Goal: Information Seeking & Learning: Learn about a topic

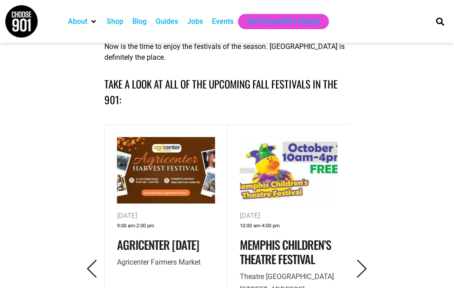
scroll to position [360, 0]
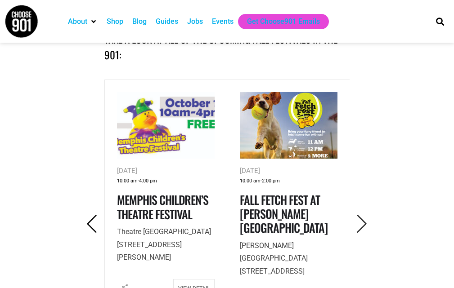
click at [95, 215] on icon "Previous" at bounding box center [92, 224] width 18 height 18
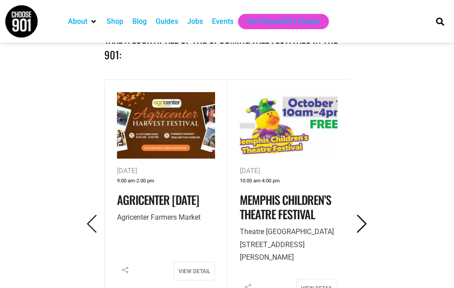
click at [359, 215] on icon "Next" at bounding box center [362, 224] width 18 height 18
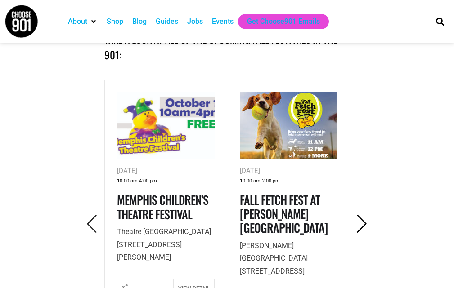
click at [359, 215] on icon "Next" at bounding box center [362, 224] width 18 height 18
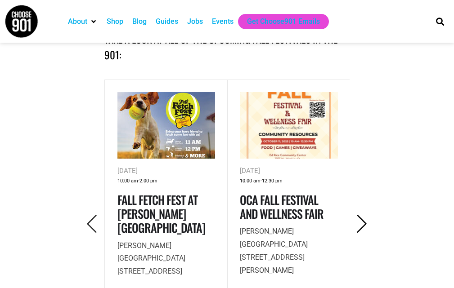
click at [359, 215] on icon "Next" at bounding box center [362, 224] width 18 height 18
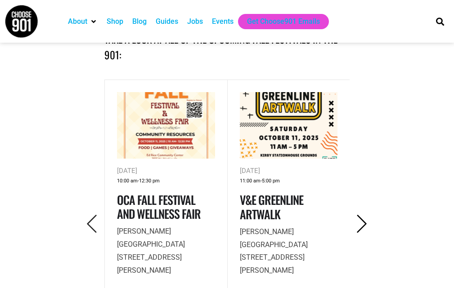
click at [359, 215] on icon "Next" at bounding box center [362, 224] width 18 height 18
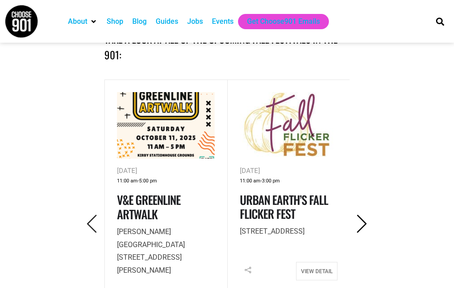
click at [359, 215] on icon "Next" at bounding box center [362, 224] width 18 height 18
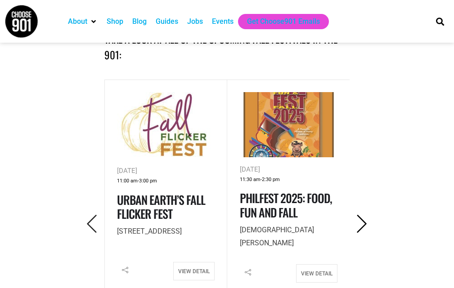
click at [359, 215] on icon "Next" at bounding box center [362, 224] width 18 height 18
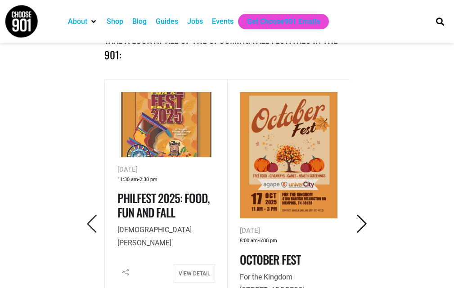
click at [359, 215] on icon "Next" at bounding box center [362, 224] width 18 height 18
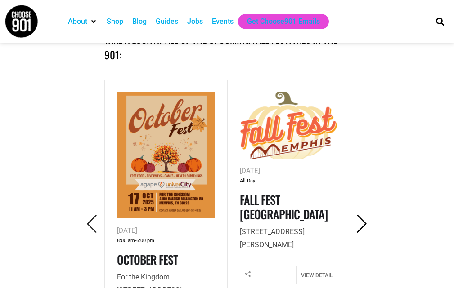
click at [359, 215] on icon "Next" at bounding box center [362, 224] width 18 height 18
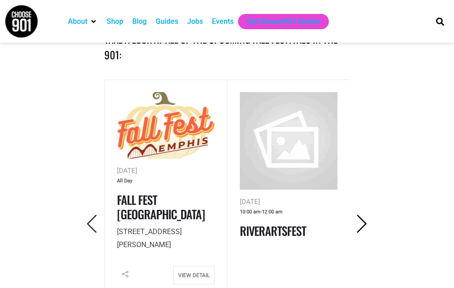
click at [359, 215] on icon "Next" at bounding box center [362, 224] width 18 height 18
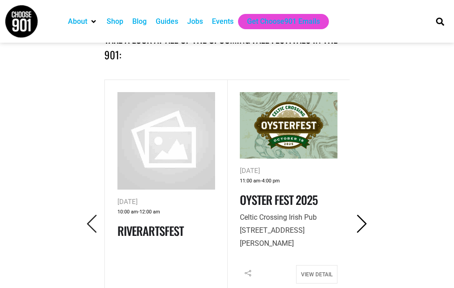
click at [359, 215] on icon "Next" at bounding box center [362, 224] width 18 height 18
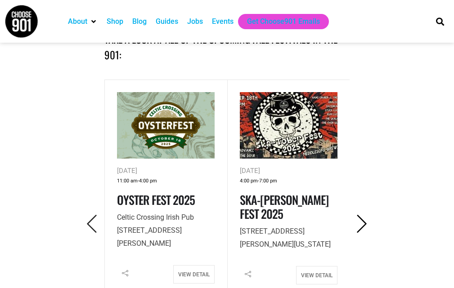
click at [359, 215] on icon "Next" at bounding box center [362, 224] width 18 height 18
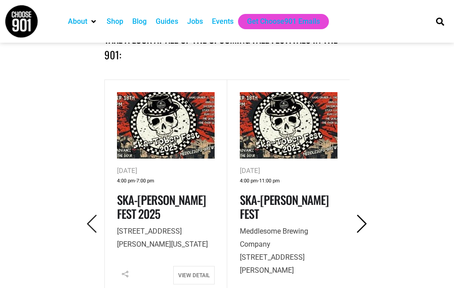
click at [359, 215] on icon "Next" at bounding box center [362, 224] width 18 height 18
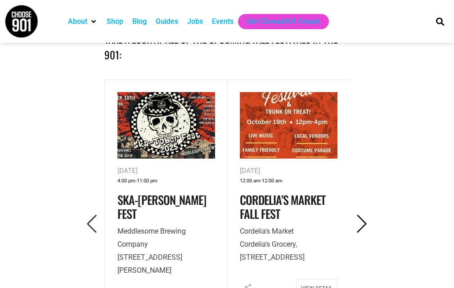
click at [359, 215] on icon "Next" at bounding box center [362, 224] width 18 height 18
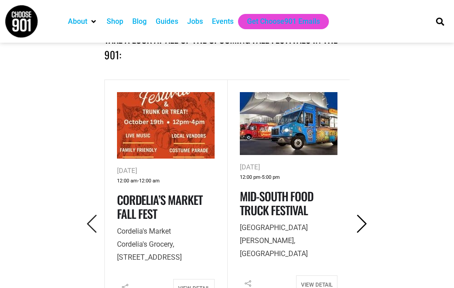
click at [359, 215] on icon "Next" at bounding box center [362, 224] width 18 height 18
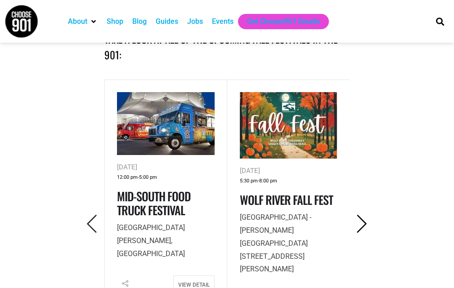
click at [359, 215] on icon "Next" at bounding box center [362, 224] width 18 height 18
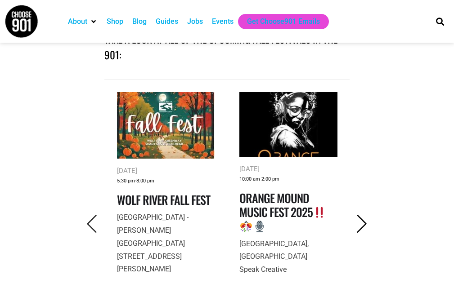
click at [363, 215] on icon "Next" at bounding box center [362, 224] width 18 height 18
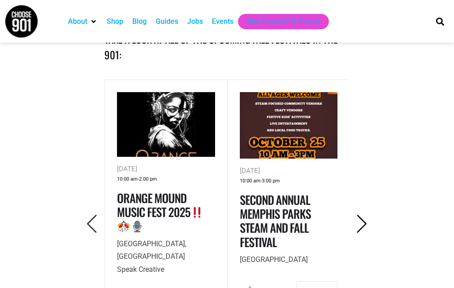
click at [363, 215] on icon "Next" at bounding box center [362, 224] width 18 height 18
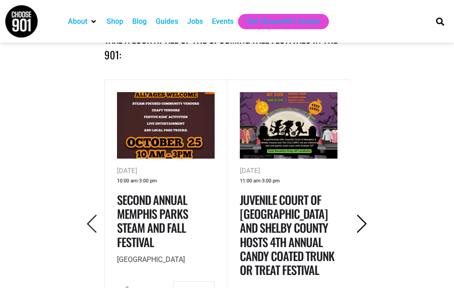
click at [363, 215] on icon "Next" at bounding box center [362, 224] width 18 height 18
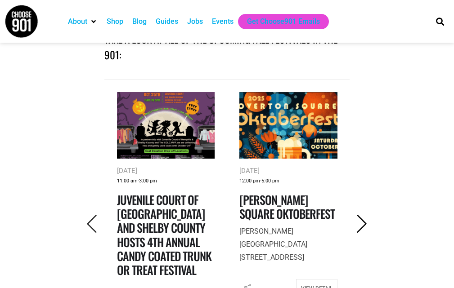
click at [363, 215] on icon "Next" at bounding box center [362, 224] width 18 height 18
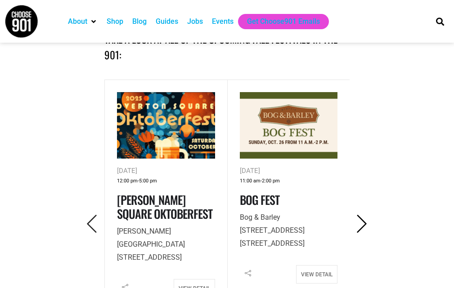
click at [363, 215] on icon "Next" at bounding box center [362, 224] width 18 height 18
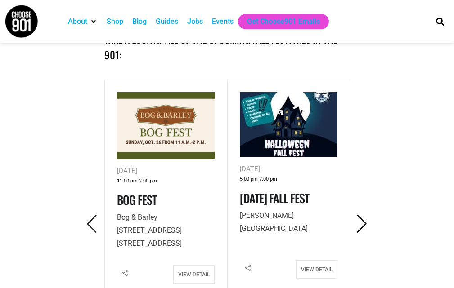
click at [363, 215] on icon "Next" at bounding box center [362, 224] width 18 height 18
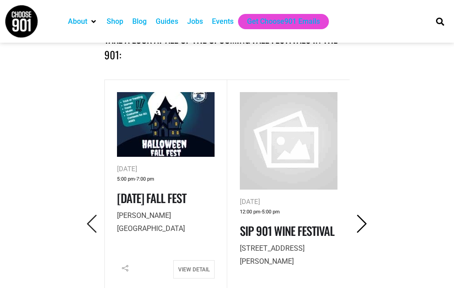
click at [363, 215] on icon "Next" at bounding box center [362, 224] width 18 height 18
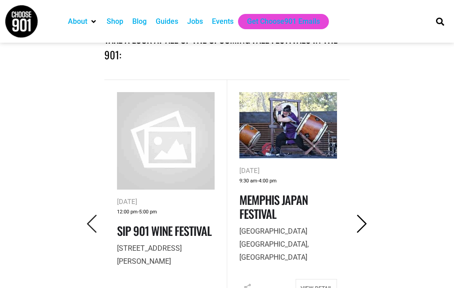
click at [363, 215] on icon "Next" at bounding box center [362, 224] width 18 height 18
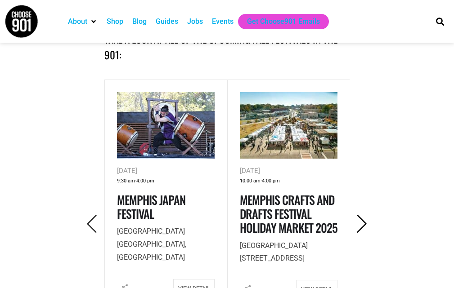
click at [363, 215] on icon "Next" at bounding box center [362, 224] width 18 height 18
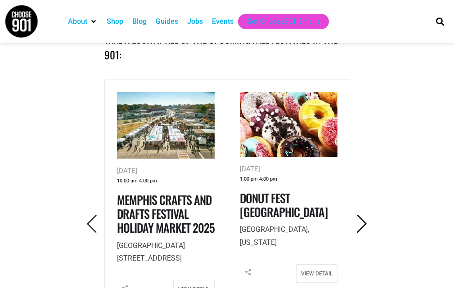
click at [363, 215] on icon "Next" at bounding box center [362, 224] width 18 height 18
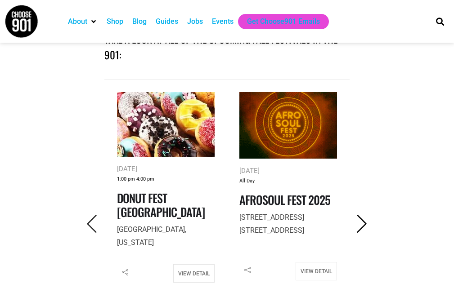
click at [363, 215] on icon "Next" at bounding box center [362, 224] width 18 height 18
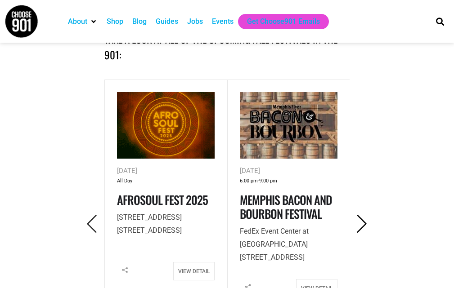
click at [363, 215] on icon "Next" at bounding box center [362, 224] width 18 height 18
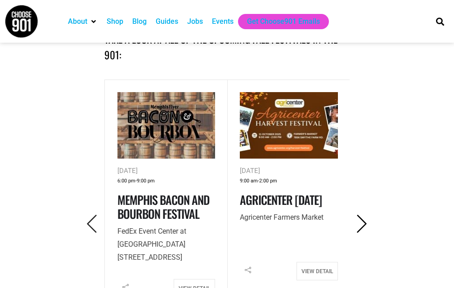
click at [363, 215] on icon "Next" at bounding box center [362, 224] width 18 height 18
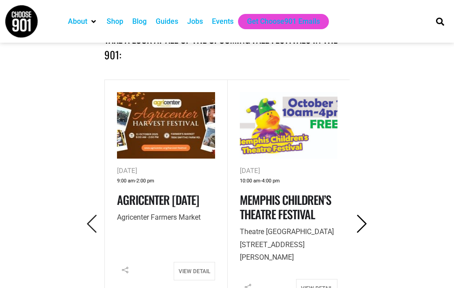
click at [363, 215] on icon "Next" at bounding box center [362, 224] width 18 height 18
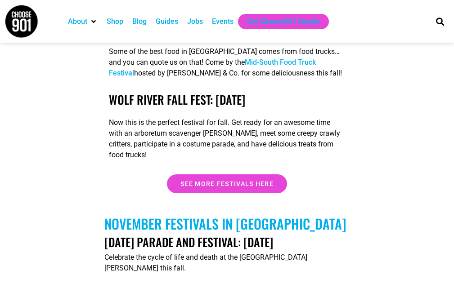
scroll to position [2834, 0]
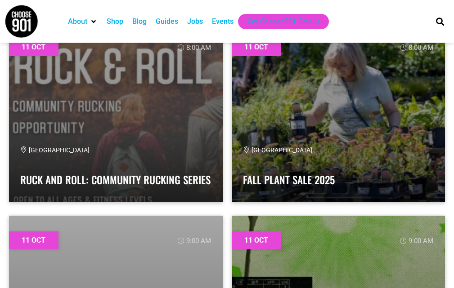
scroll to position [5803, 0]
